Goal: Navigation & Orientation: Find specific page/section

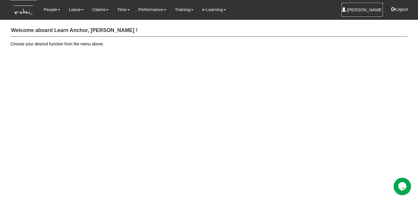
click at [365, 8] on link "[PERSON_NAME]" at bounding box center [363, 10] width 42 height 14
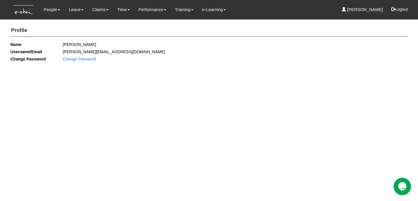
click at [263, 74] on html "Toggle navigation People Personal Information Staff Directory Leave Apply for L…" at bounding box center [209, 37] width 418 height 74
click at [25, 10] on img at bounding box center [23, 9] width 26 height 19
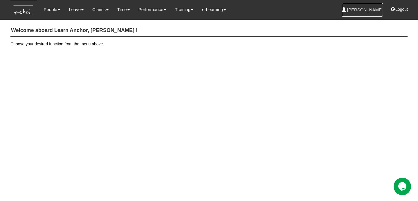
click at [373, 8] on link "[PERSON_NAME]" at bounding box center [363, 10] width 42 height 14
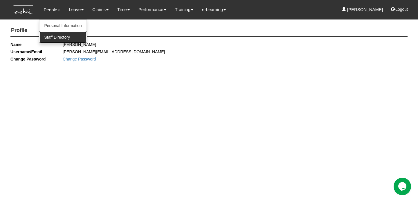
click at [62, 37] on link "Staff Directory" at bounding box center [62, 37] width 47 height 12
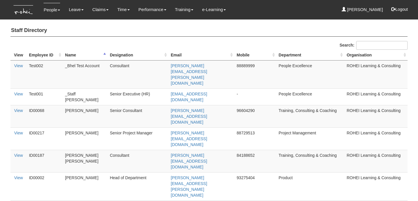
select select "50"
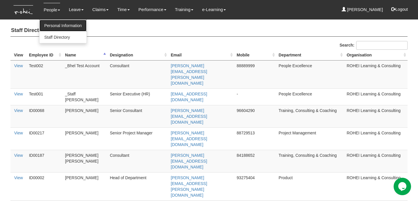
click at [52, 24] on link "Personal Information" at bounding box center [62, 26] width 47 height 12
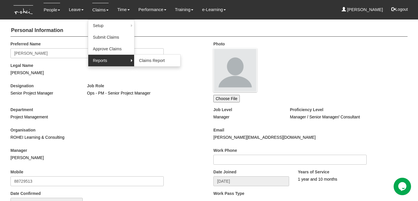
click at [106, 60] on link "Reports" at bounding box center [111, 61] width 46 height 12
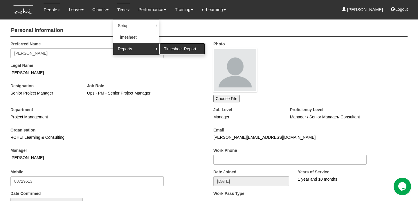
click at [167, 45] on link "Timesheet Report" at bounding box center [182, 49] width 46 height 12
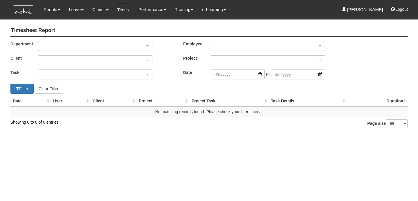
select select "50"
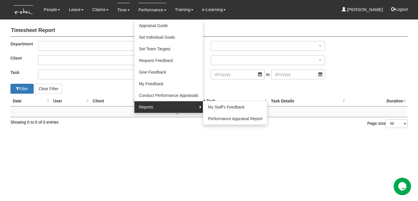
click at [173, 103] on link "Reports" at bounding box center [168, 107] width 69 height 12
click at [212, 117] on link "Performance Appraisal Report" at bounding box center [235, 119] width 64 height 12
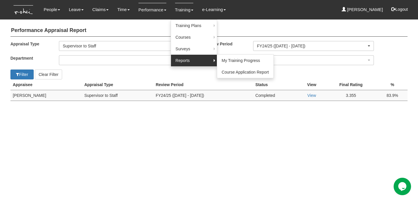
click at [189, 61] on link "Reports" at bounding box center [194, 61] width 46 height 12
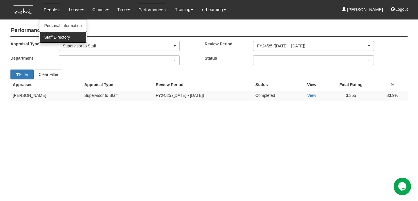
click at [64, 35] on link "Staff Directory" at bounding box center [62, 37] width 47 height 12
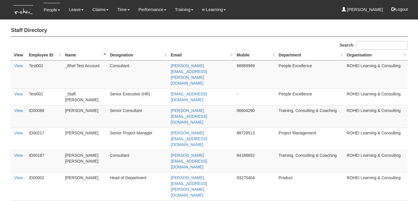
select select "50"
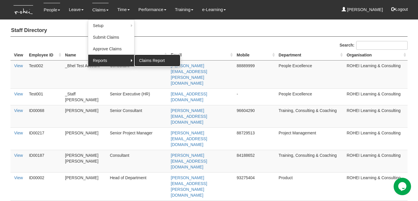
click at [134, 57] on link "Claims Report" at bounding box center [157, 61] width 46 height 12
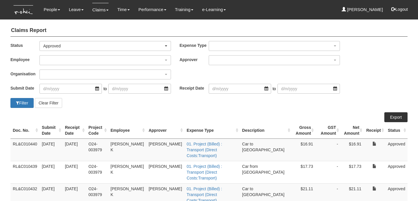
select select "50"
click at [366, 12] on link "[PERSON_NAME]" at bounding box center [363, 10] width 42 height 14
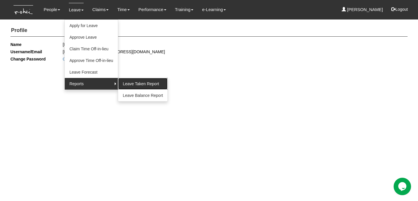
click at [123, 84] on link "Leave Taken Report" at bounding box center [143, 84] width 50 height 12
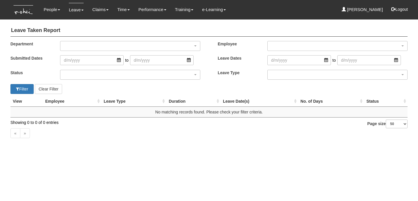
select select "50"
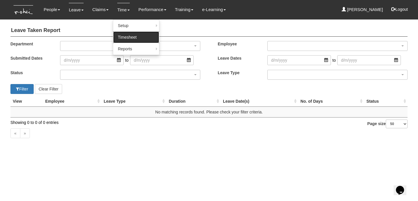
click at [127, 37] on link "Timesheet" at bounding box center [136, 37] width 46 height 12
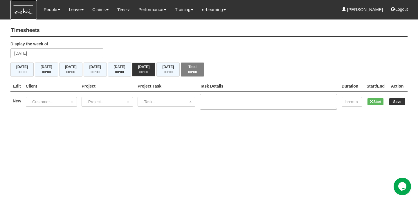
click at [27, 15] on img at bounding box center [23, 9] width 26 height 19
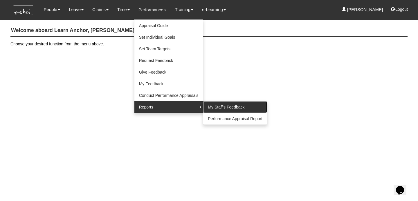
click at [206, 107] on link "My Staff's Feedback" at bounding box center [235, 107] width 64 height 12
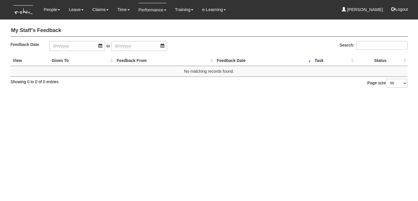
select select "50"
click at [370, 3] on link "[PERSON_NAME]" at bounding box center [363, 10] width 42 height 14
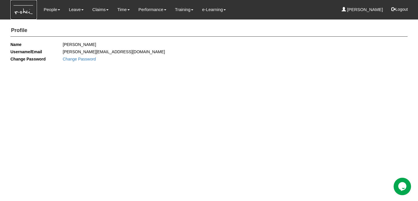
click at [28, 9] on img at bounding box center [23, 9] width 26 height 19
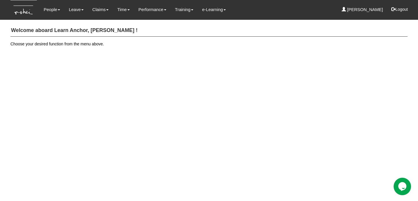
click at [228, 55] on html "Toggle navigation People Personal Information Staff Directory Leave Apply for L…" at bounding box center [209, 27] width 418 height 55
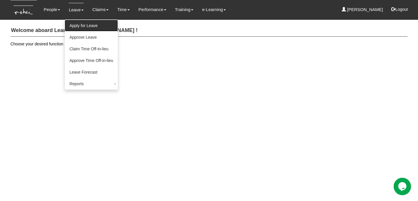
click at [82, 25] on link "Apply for Leave" at bounding box center [91, 26] width 53 height 12
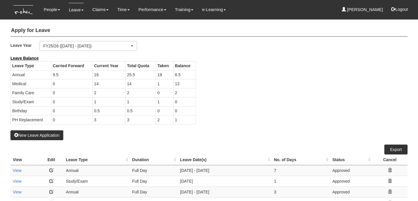
select select "50"
click at [58, 10] on span at bounding box center [59, 10] width 2 height 1
click at [51, 9] on link "People" at bounding box center [52, 10] width 17 height 14
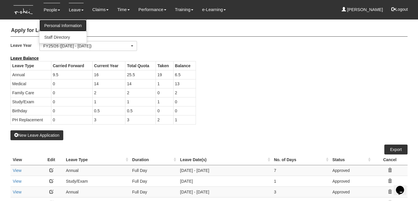
click at [55, 21] on link "Personal Information" at bounding box center [62, 26] width 47 height 12
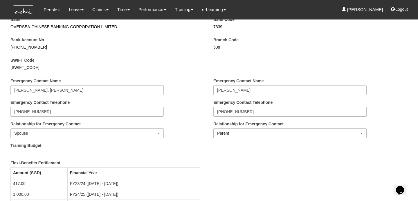
scroll to position [583, 0]
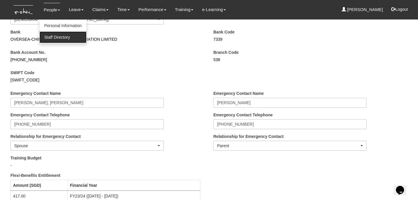
click at [56, 36] on link "Staff Directory" at bounding box center [62, 37] width 47 height 12
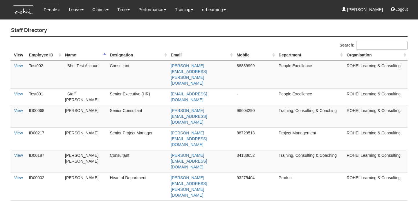
select select "50"
click at [72, 127] on td "[PERSON_NAME]" at bounding box center [85, 138] width 45 height 22
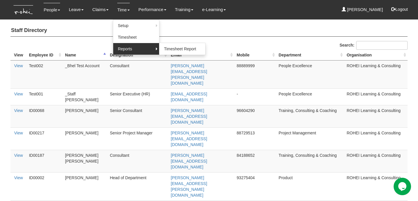
click at [134, 45] on link "Reports" at bounding box center [136, 49] width 46 height 12
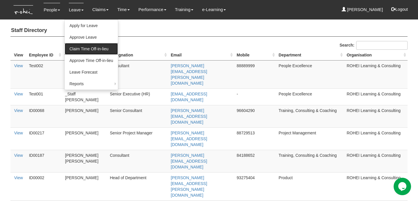
click at [84, 47] on link "Claim Time Off-in-lieu" at bounding box center [91, 49] width 53 height 12
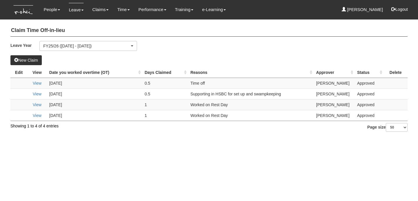
select select "50"
click at [28, 10] on img at bounding box center [23, 9] width 26 height 19
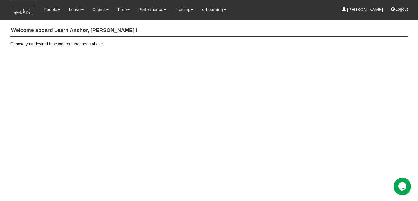
click at [242, 55] on html "Toggle navigation People Personal Information Staff Directory Leave Apply for L…" at bounding box center [209, 27] width 418 height 55
click at [369, 10] on link "[PERSON_NAME]" at bounding box center [363, 10] width 42 height 14
